Goal: Transaction & Acquisition: Obtain resource

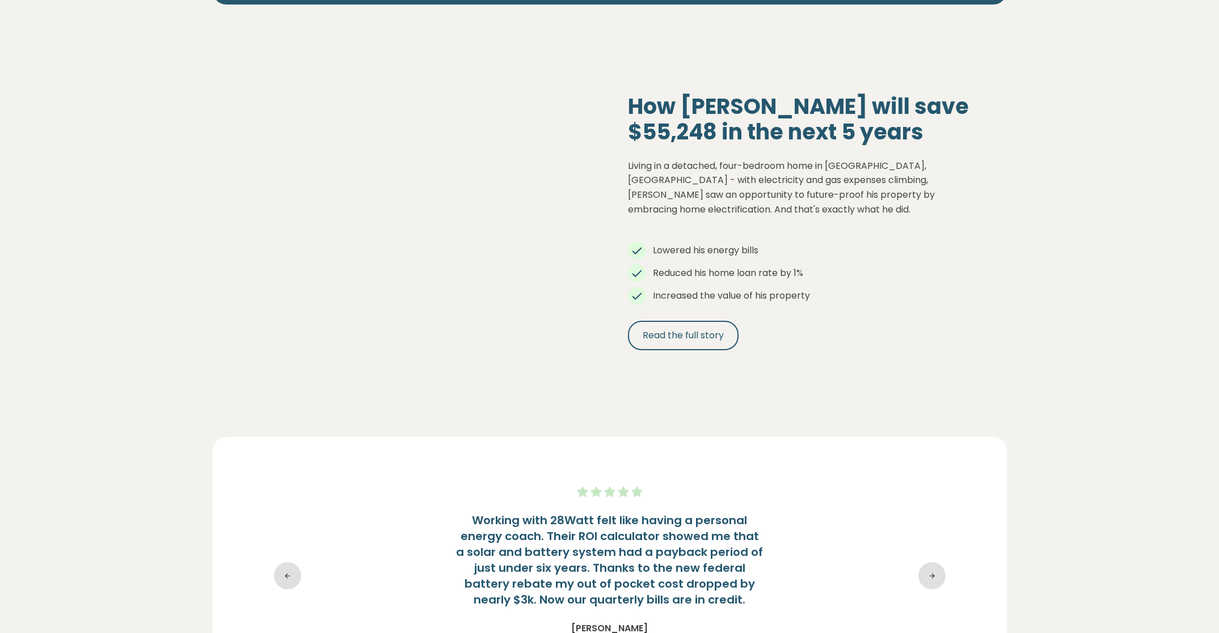
scroll to position [1140, 0]
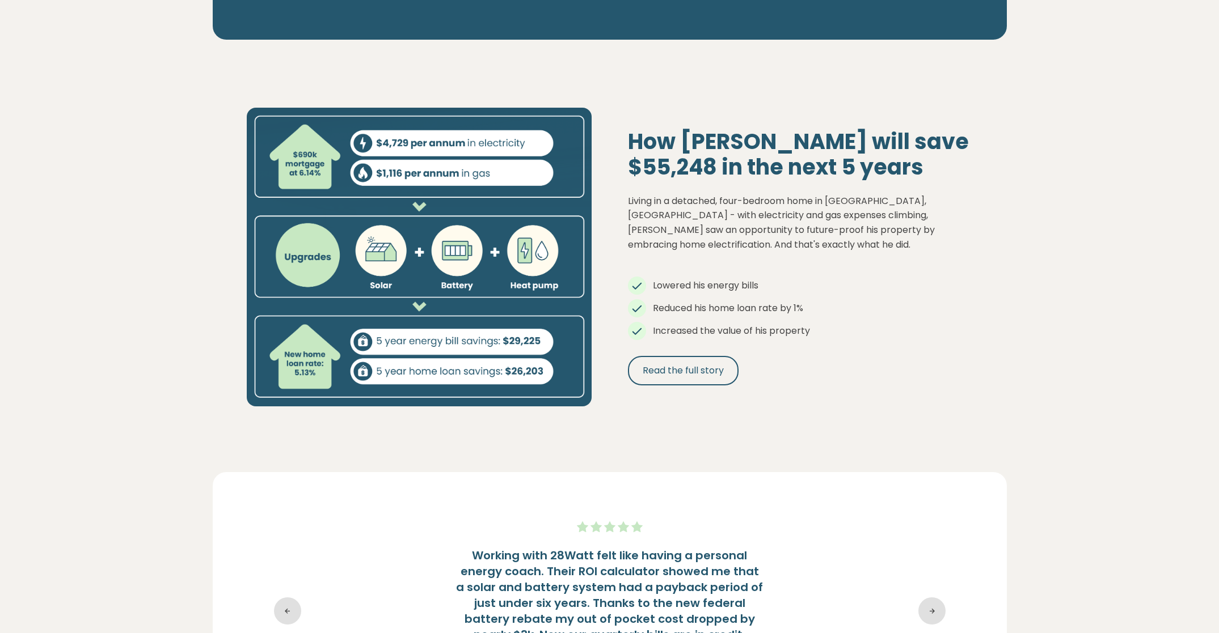
click at [193, 275] on section "Upgrade your home. Downsize your bills. Lower bills, lower home loan repayments…" at bounding box center [609, 76] width 1219 height 2328
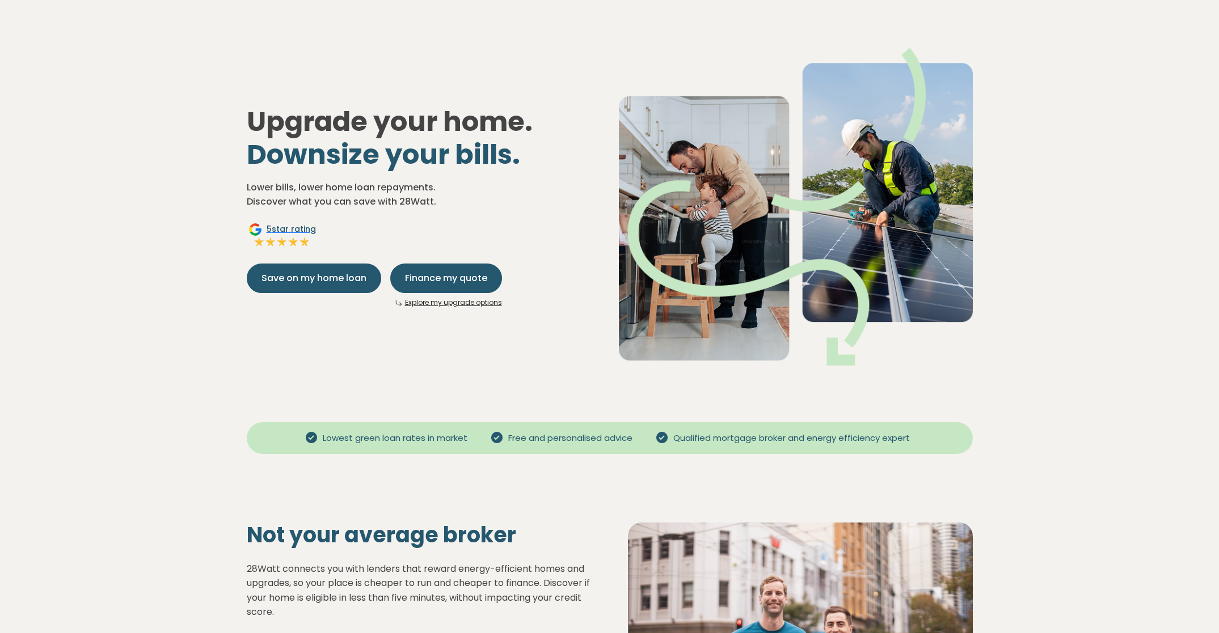
scroll to position [0, 0]
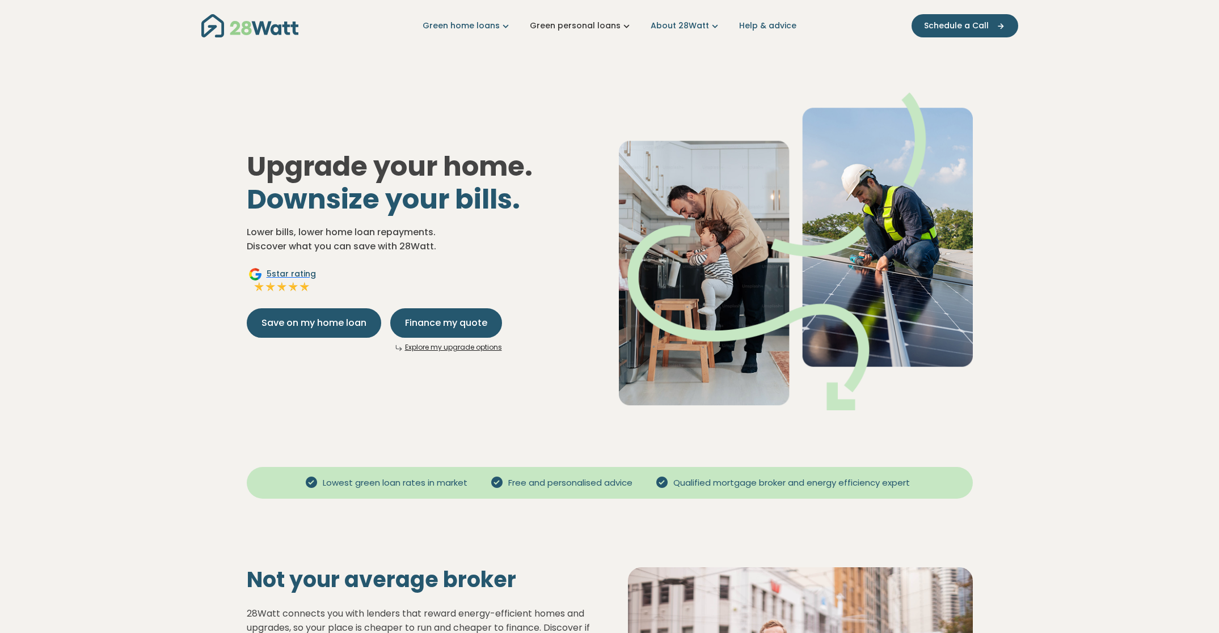
click at [593, 28] on link "Green personal loans" at bounding box center [581, 26] width 103 height 12
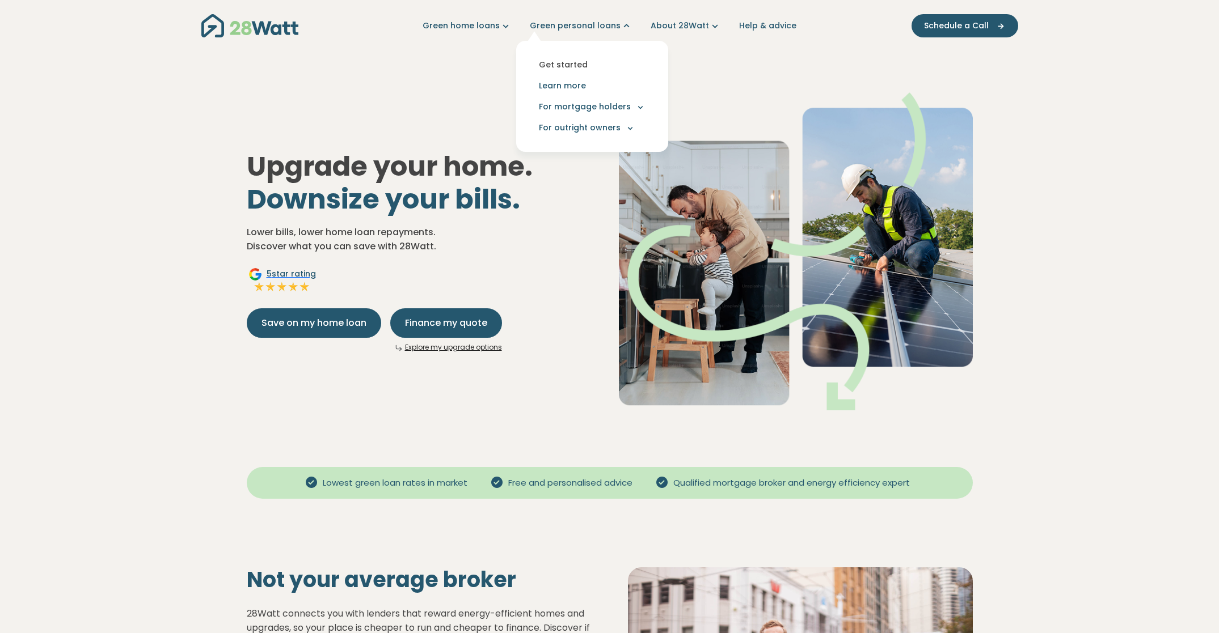
click at [573, 62] on link "Get started" at bounding box center [592, 64] width 134 height 21
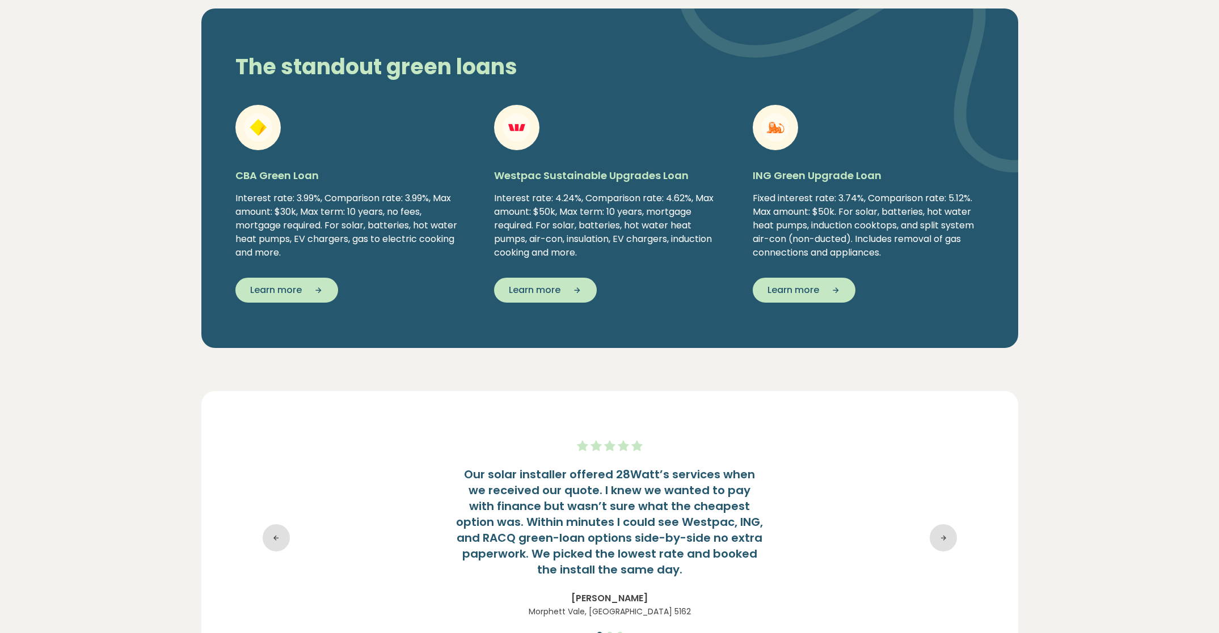
scroll to position [1901, 0]
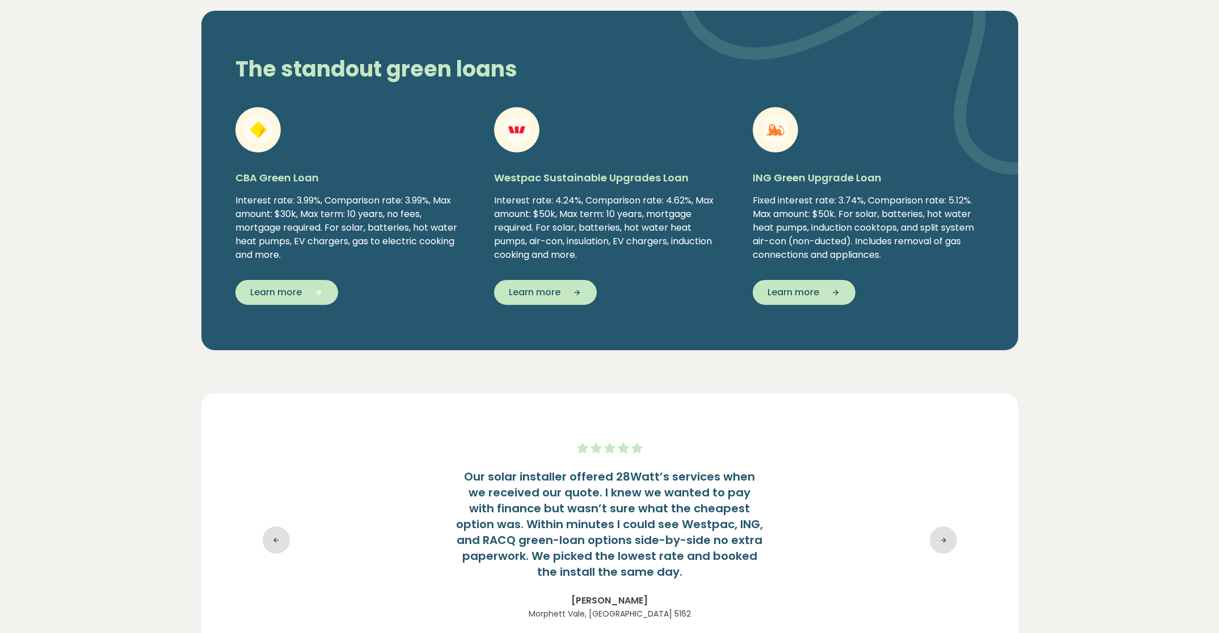
click at [282, 288] on span "Learn more" at bounding box center [276, 293] width 52 height 14
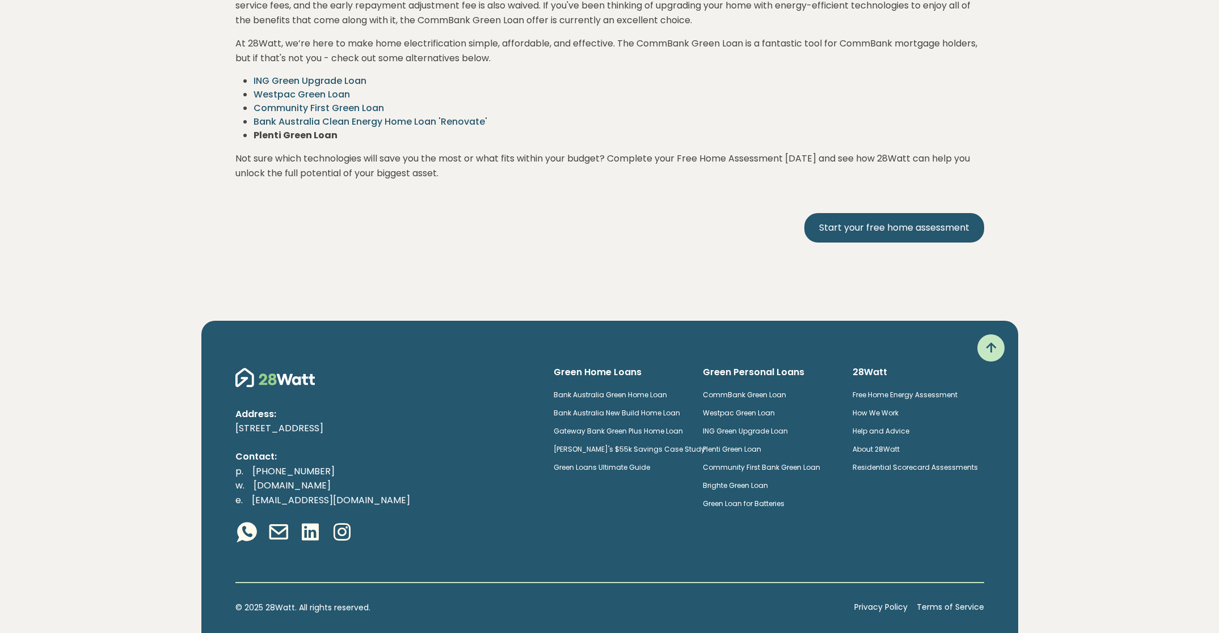
scroll to position [2234, 0]
